Goal: Navigation & Orientation: Find specific page/section

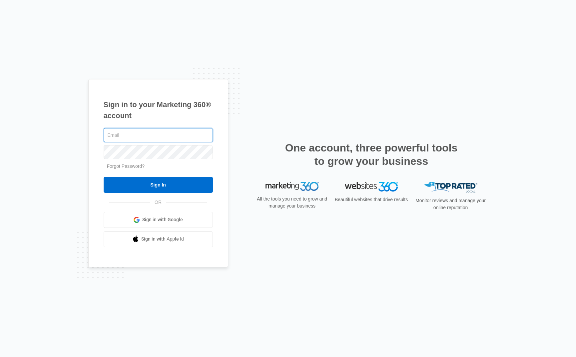
type input "[EMAIL_ADDRESS][DOMAIN_NAME]"
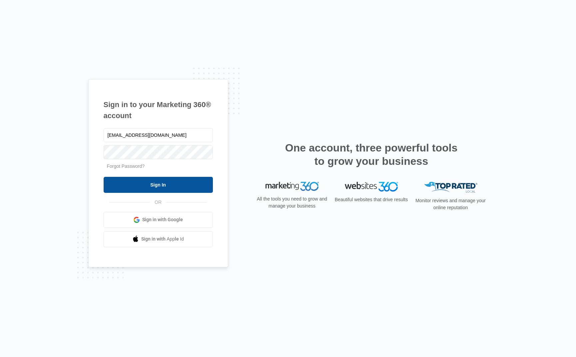
click at [155, 190] on input "Sign In" at bounding box center [158, 185] width 109 height 16
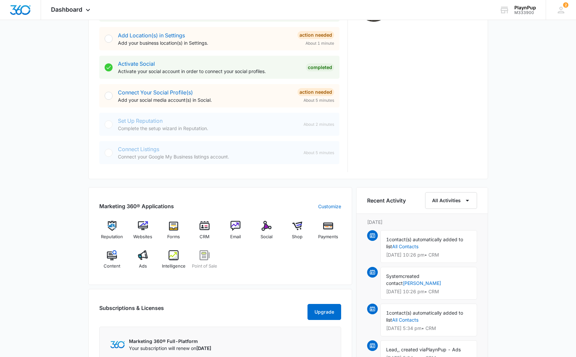
scroll to position [249, 0]
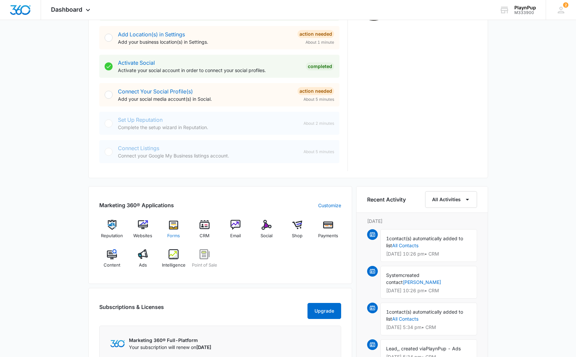
click at [170, 227] on img at bounding box center [174, 225] width 10 height 10
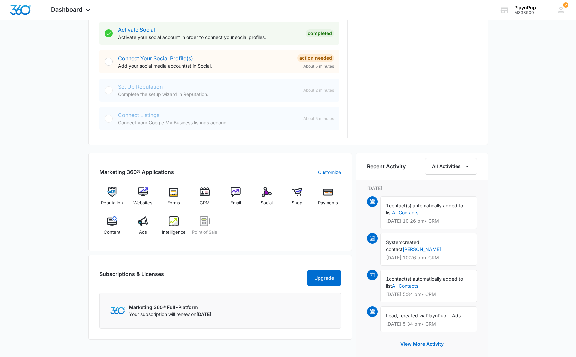
scroll to position [285, 0]
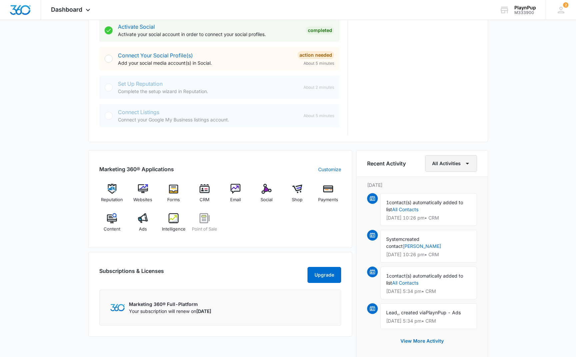
click at [456, 167] on button "All Activities" at bounding box center [451, 163] width 52 height 17
click at [444, 187] on div "All Activities" at bounding box center [447, 185] width 27 height 5
click at [433, 335] on button "View More Activity" at bounding box center [422, 341] width 57 height 16
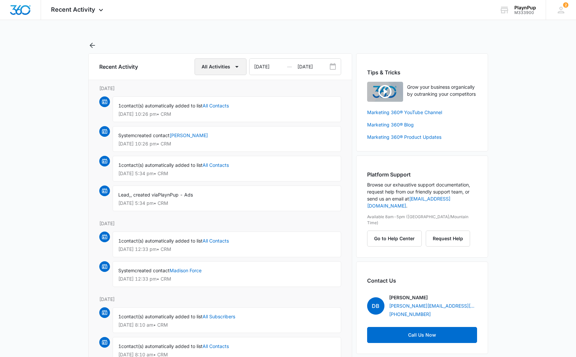
click at [209, 70] on button "All Activities" at bounding box center [221, 66] width 52 height 17
click at [216, 65] on button "All Activities" at bounding box center [221, 66] width 52 height 17
click at [98, 10] on icon at bounding box center [101, 12] width 8 height 8
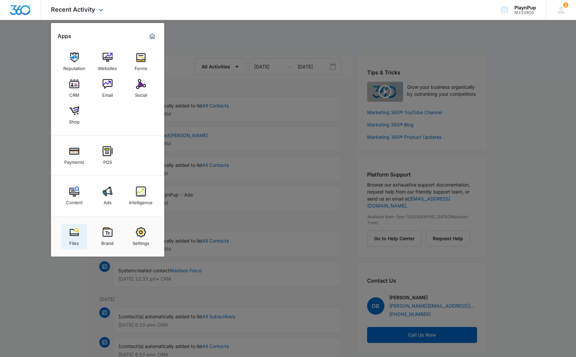
click at [73, 233] on img at bounding box center [74, 232] width 10 height 10
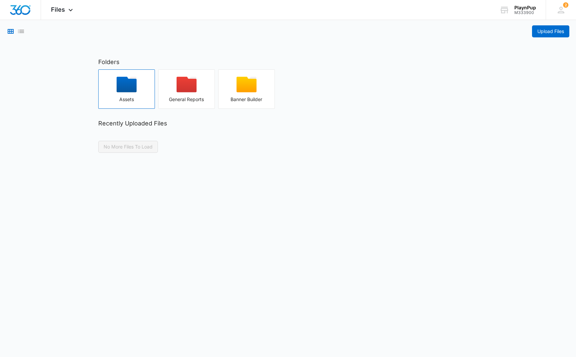
click at [134, 84] on icon "button" at bounding box center [127, 85] width 20 height 16
click at [186, 85] on icon "button" at bounding box center [187, 85] width 20 height 16
click at [20, 31] on icon "List View" at bounding box center [21, 31] width 6 height 3
click at [11, 32] on icon "Grid View" at bounding box center [11, 31] width 8 height 8
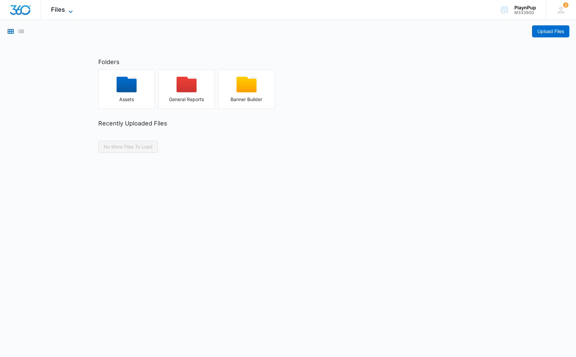
scroll to position [0, 0]
click at [71, 13] on icon at bounding box center [71, 12] width 8 height 8
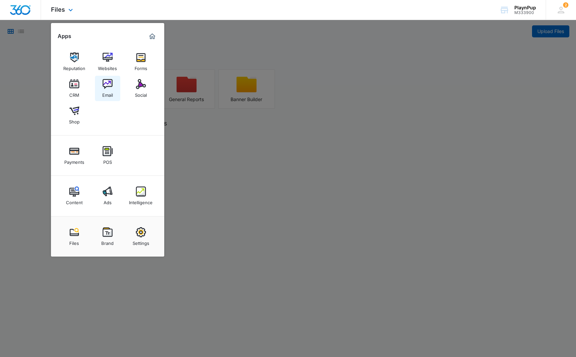
click at [107, 87] on img at bounding box center [108, 84] width 10 height 10
